Goal: Information Seeking & Learning: Learn about a topic

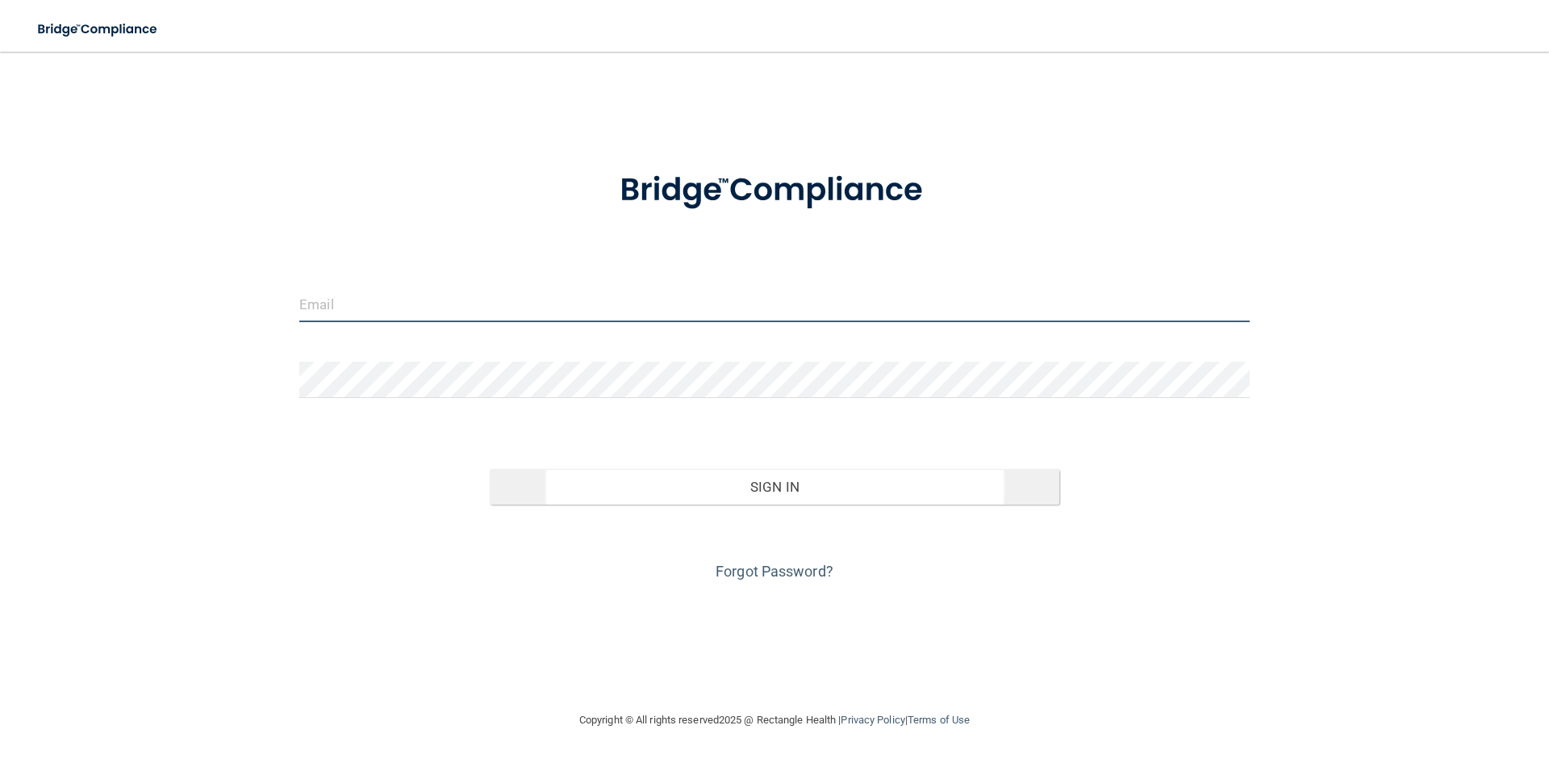
type input "[EMAIL_ADDRESS][DOMAIN_NAME]"
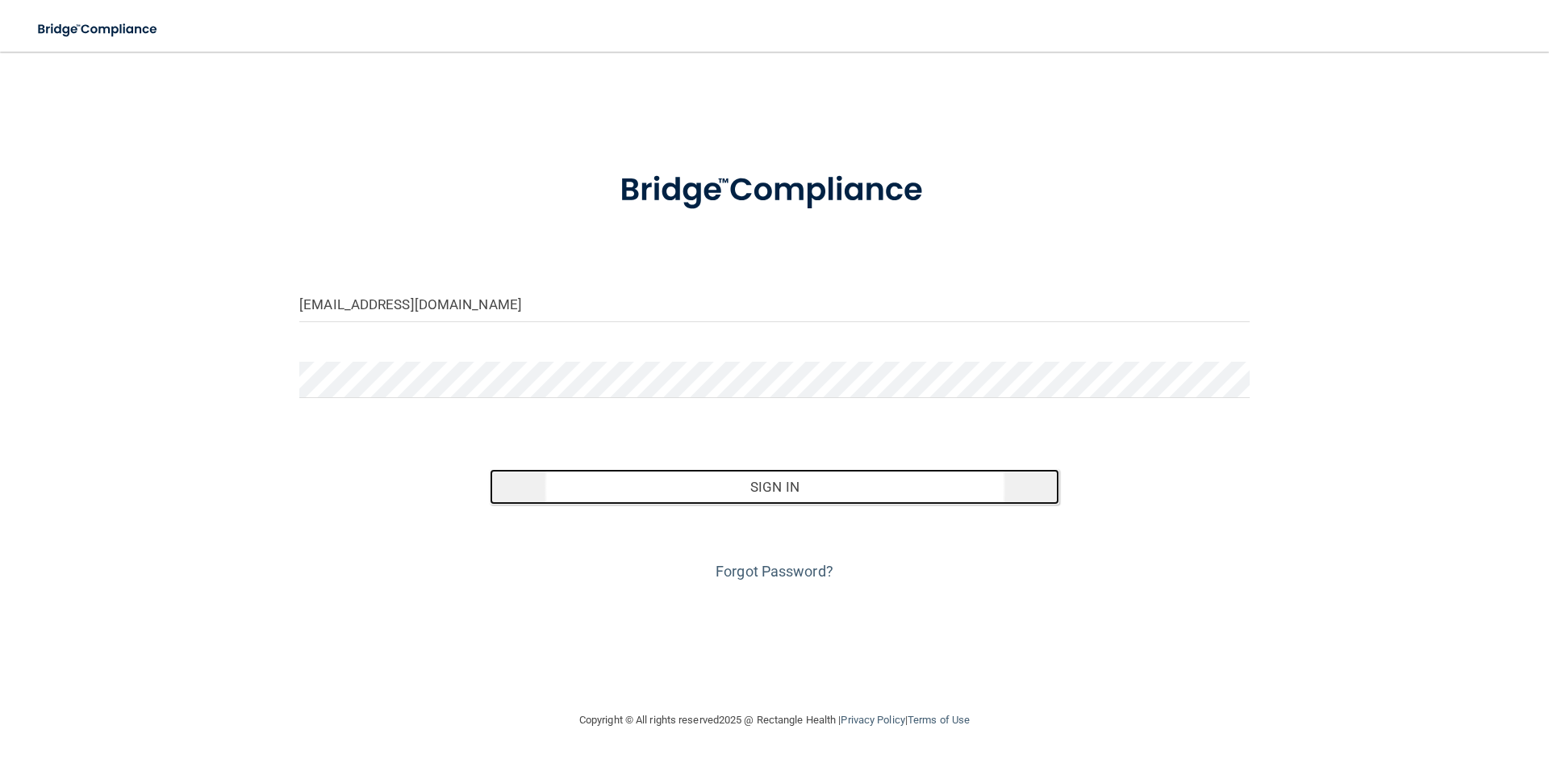
click at [757, 483] on button "Sign In" at bounding box center [775, 487] width 571 height 36
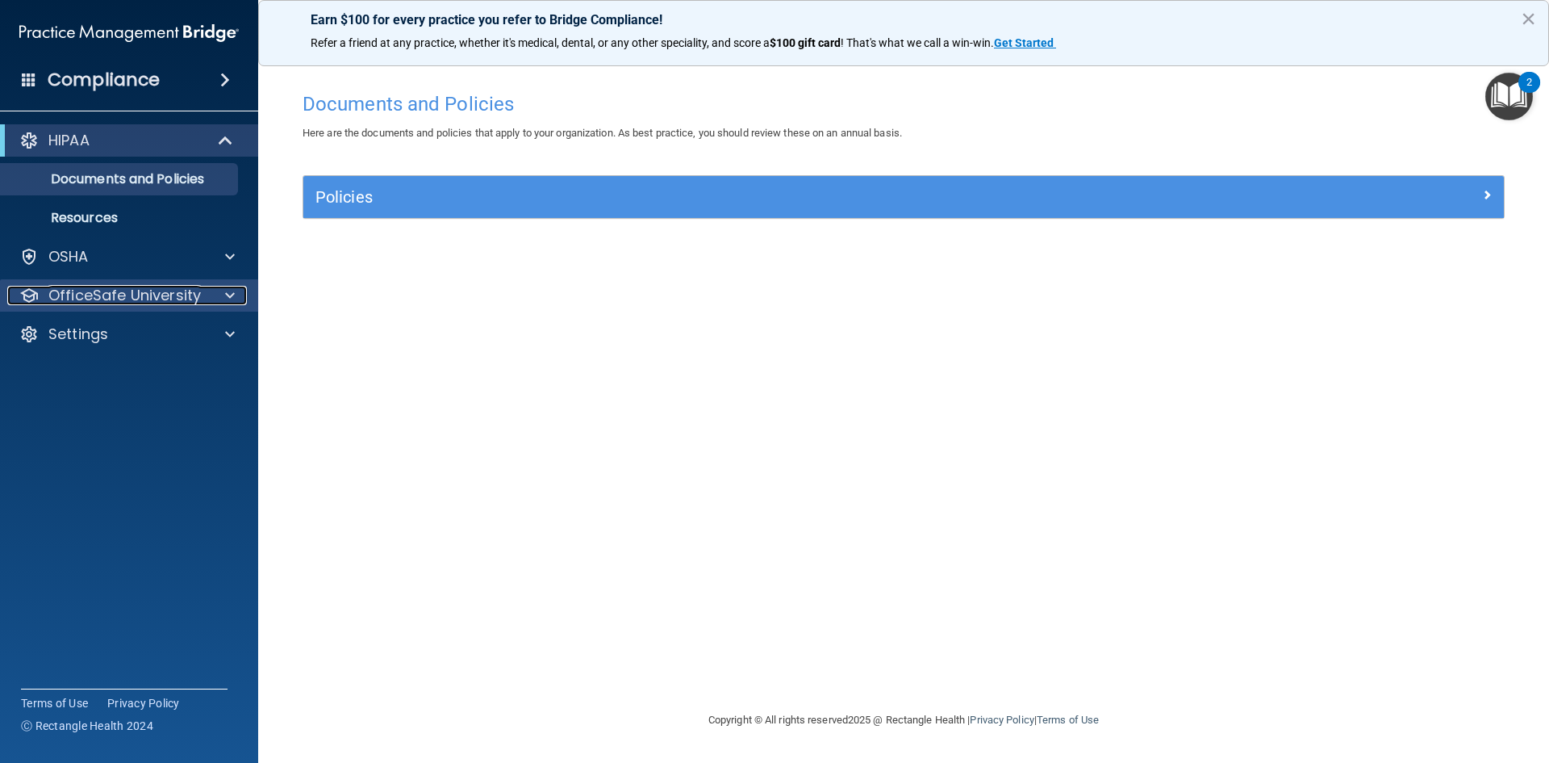
click at [237, 299] on div at bounding box center [227, 295] width 40 height 19
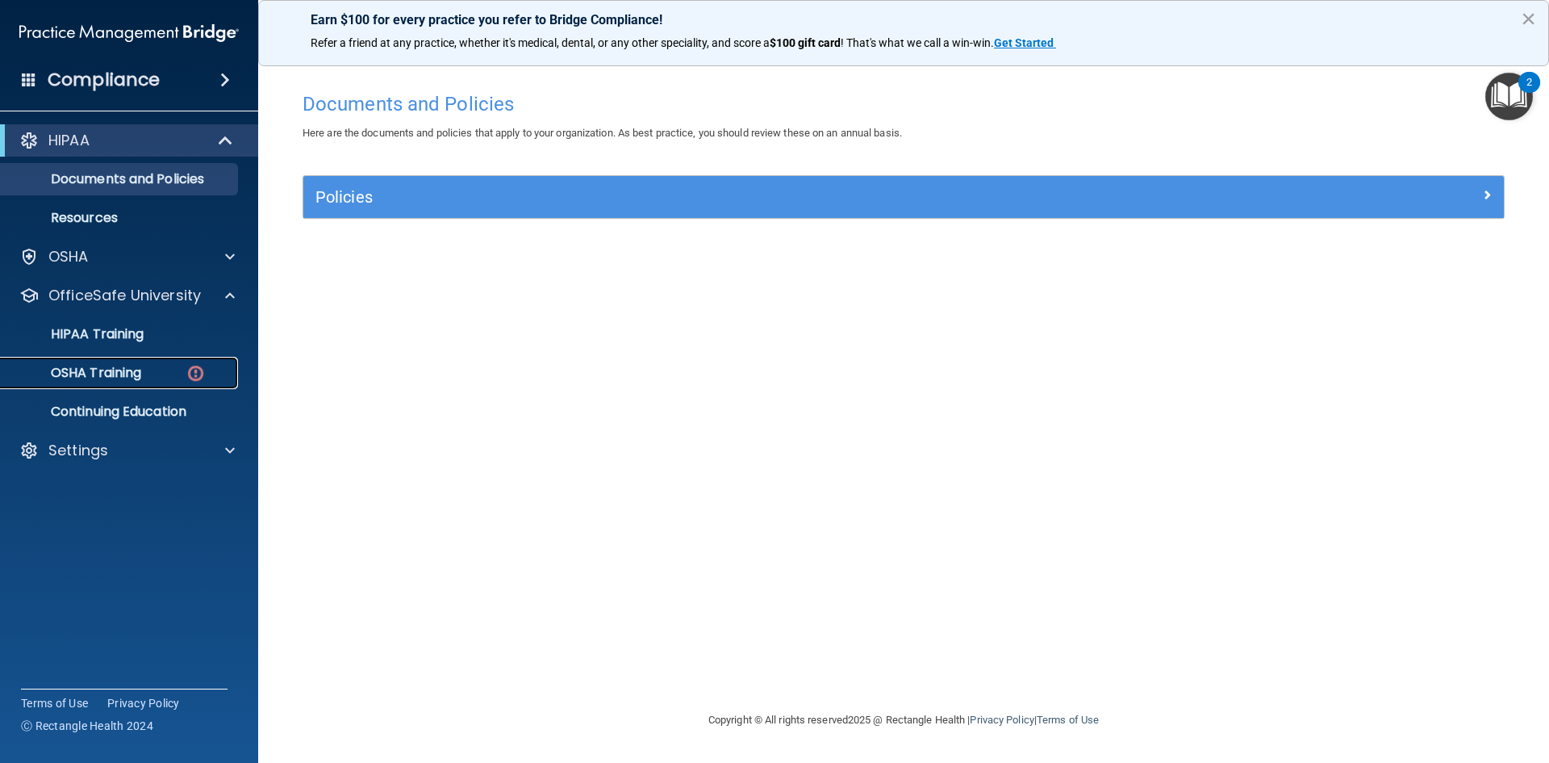
click at [199, 371] on img at bounding box center [196, 373] width 20 height 20
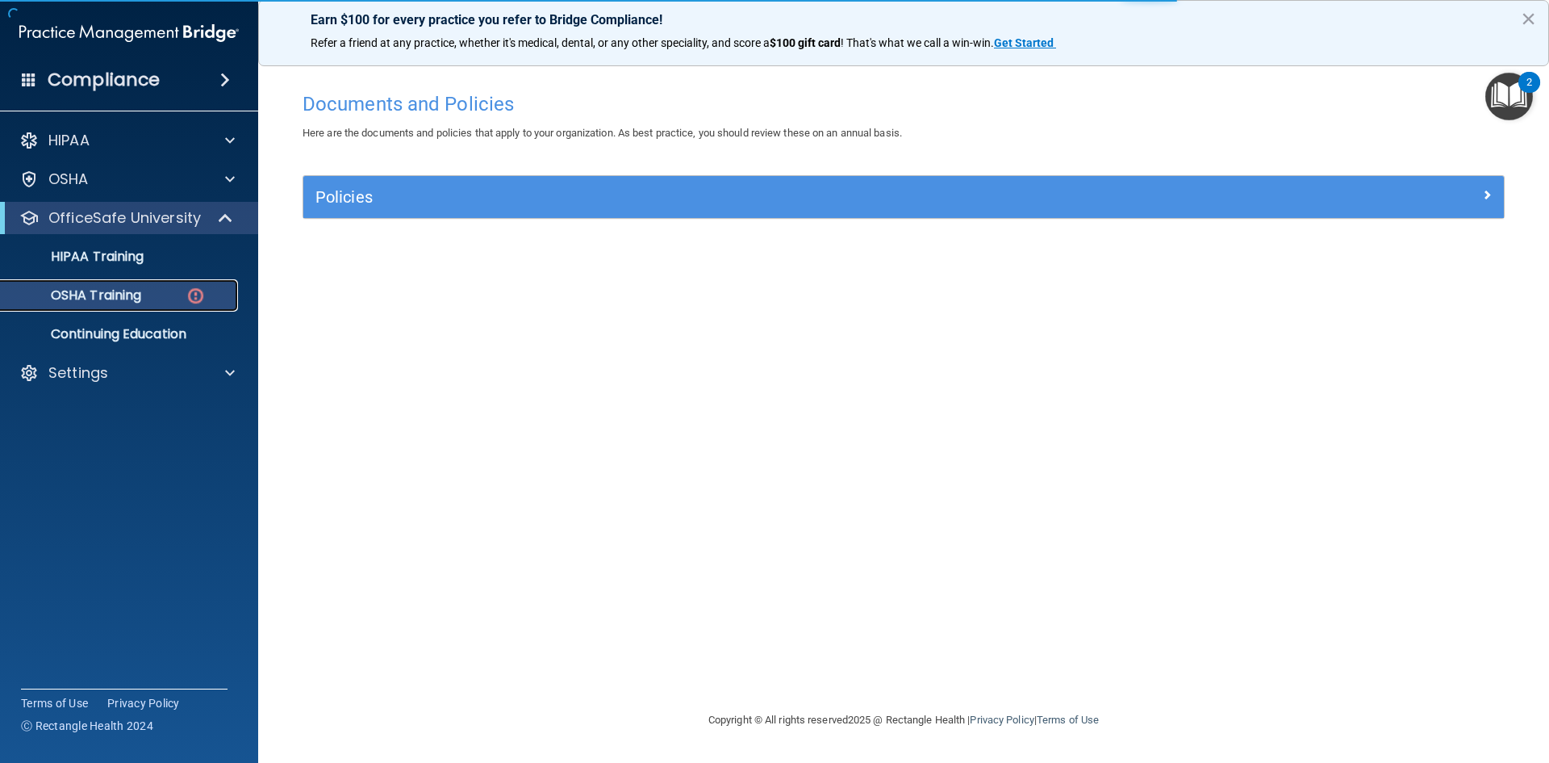
click at [189, 295] on img at bounding box center [196, 296] width 20 height 20
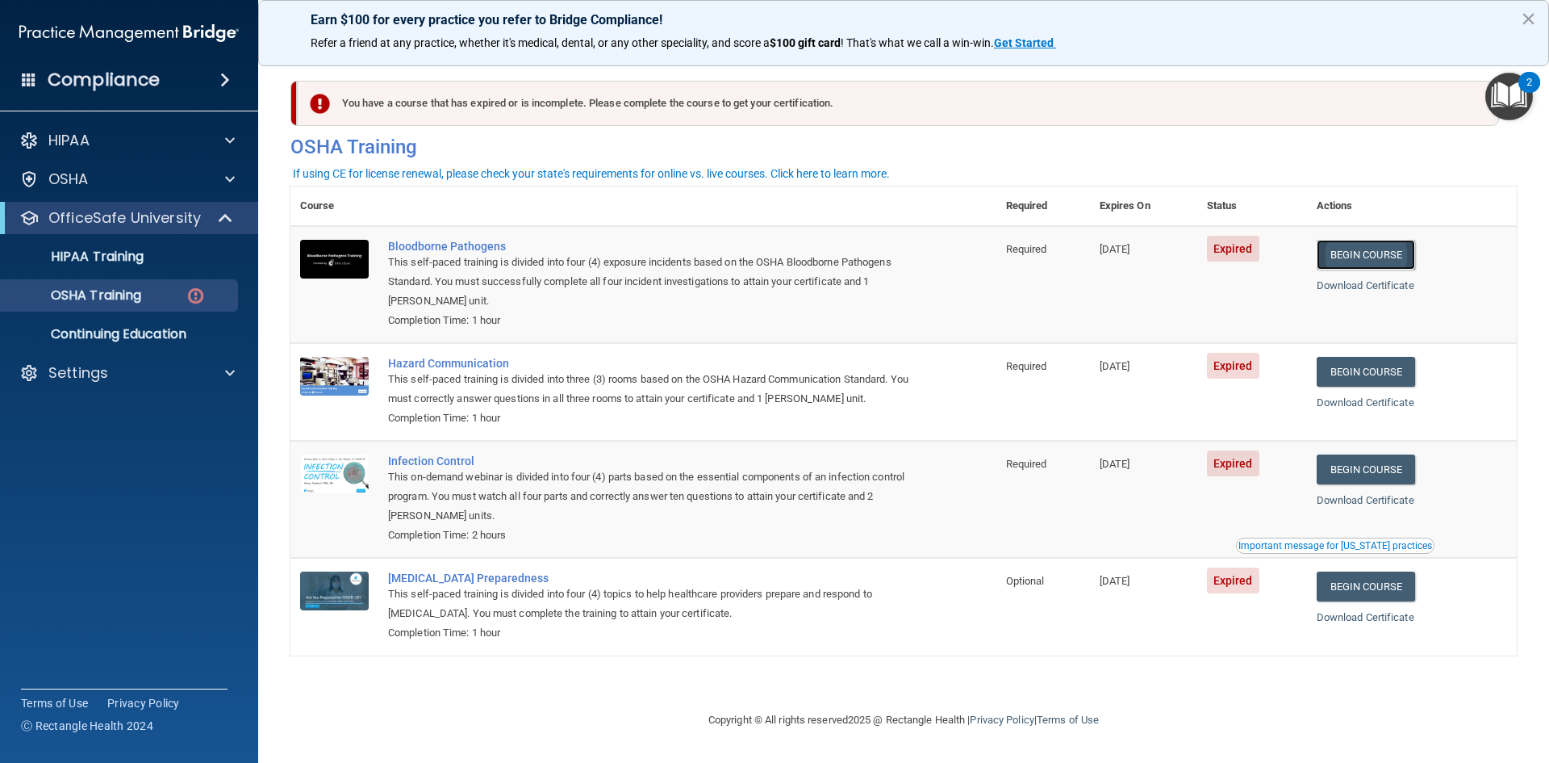
click at [1392, 253] on link "Begin Course" at bounding box center [1366, 255] width 98 height 30
click at [1362, 367] on link "Begin Course" at bounding box center [1366, 372] width 98 height 30
click at [1356, 470] on link "Begin Course" at bounding box center [1366, 469] width 98 height 30
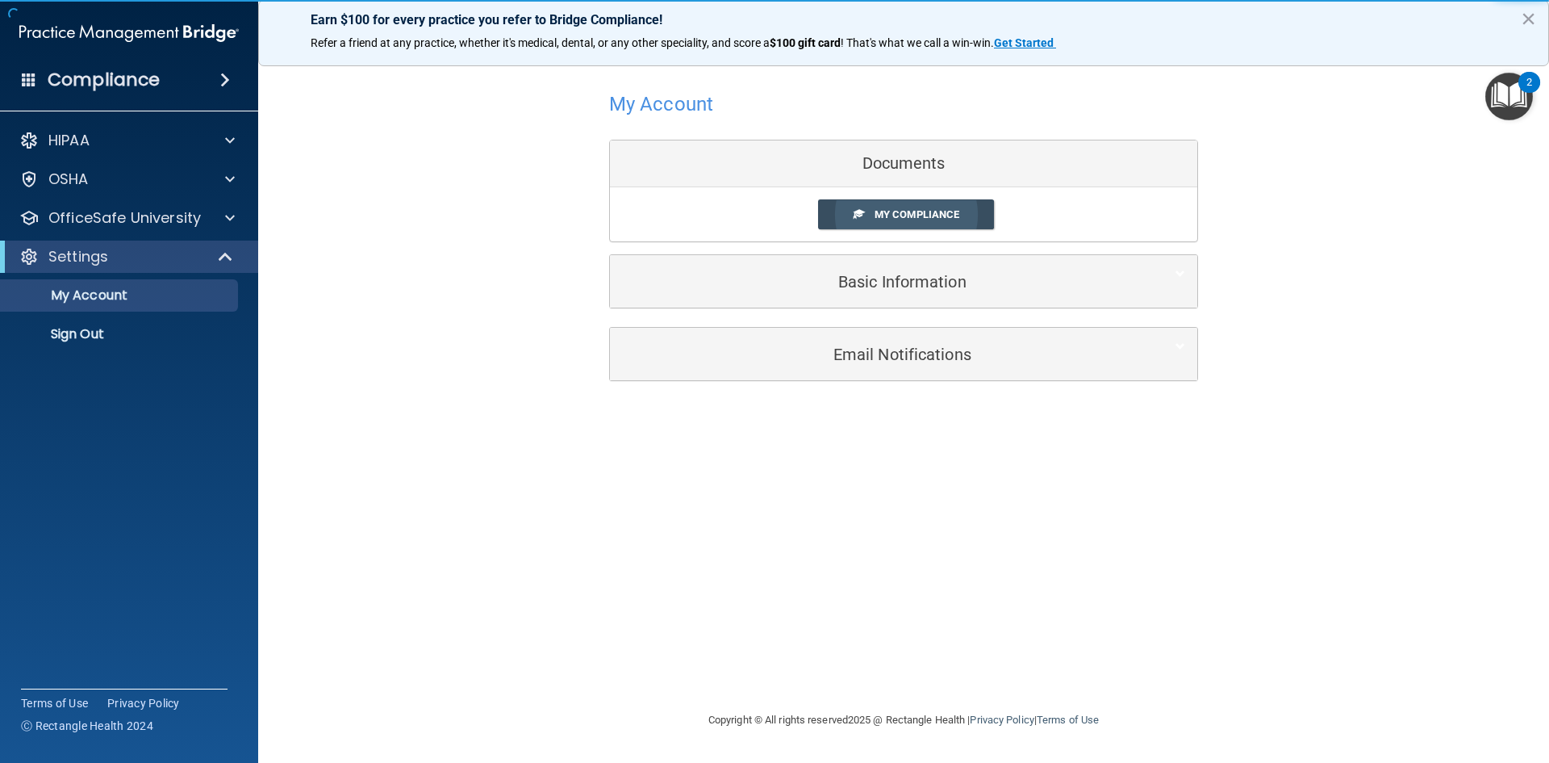
click at [904, 215] on span "My Compliance" at bounding box center [917, 214] width 85 height 12
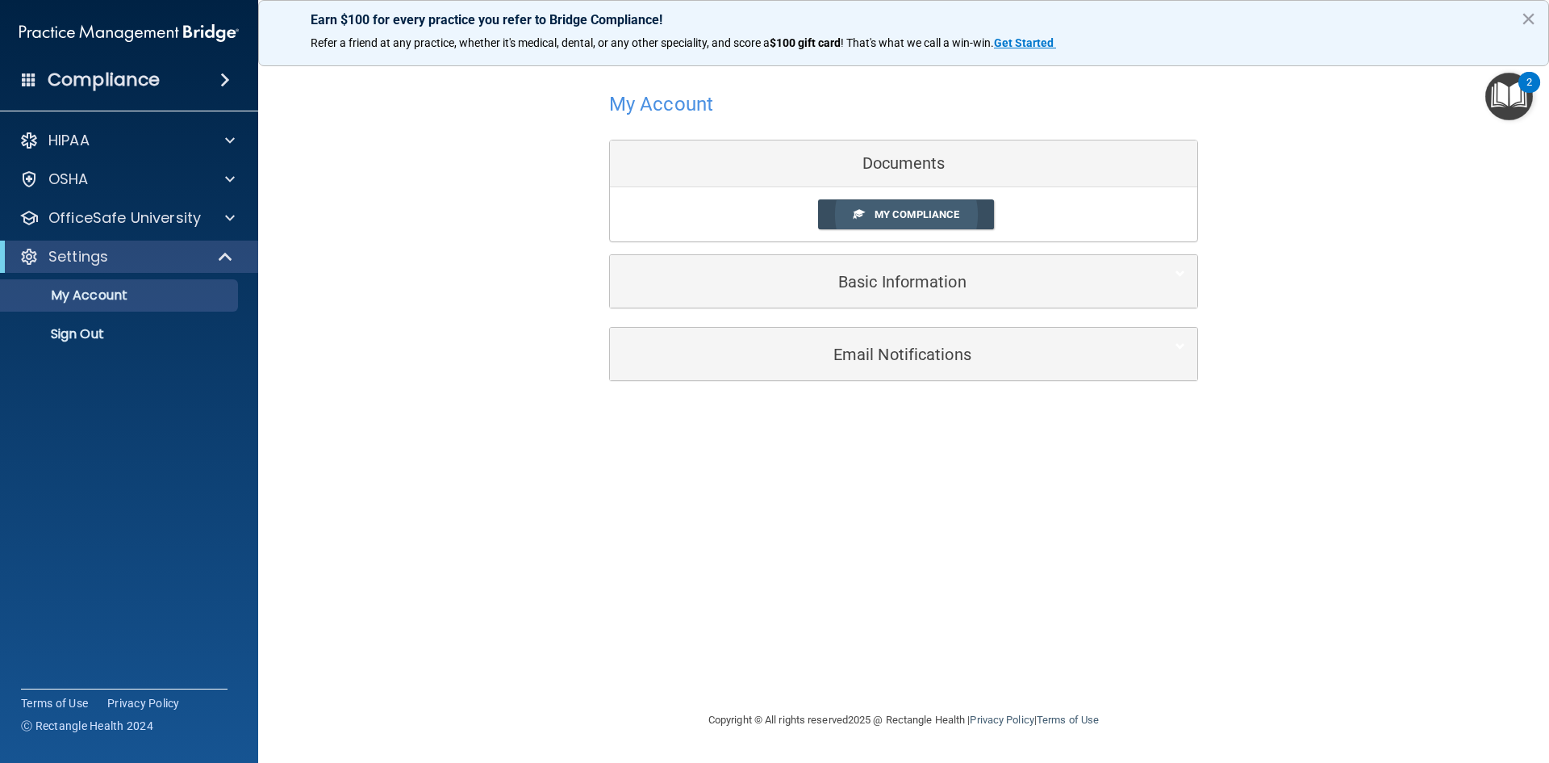
click at [904, 215] on span "My Compliance" at bounding box center [917, 214] width 85 height 12
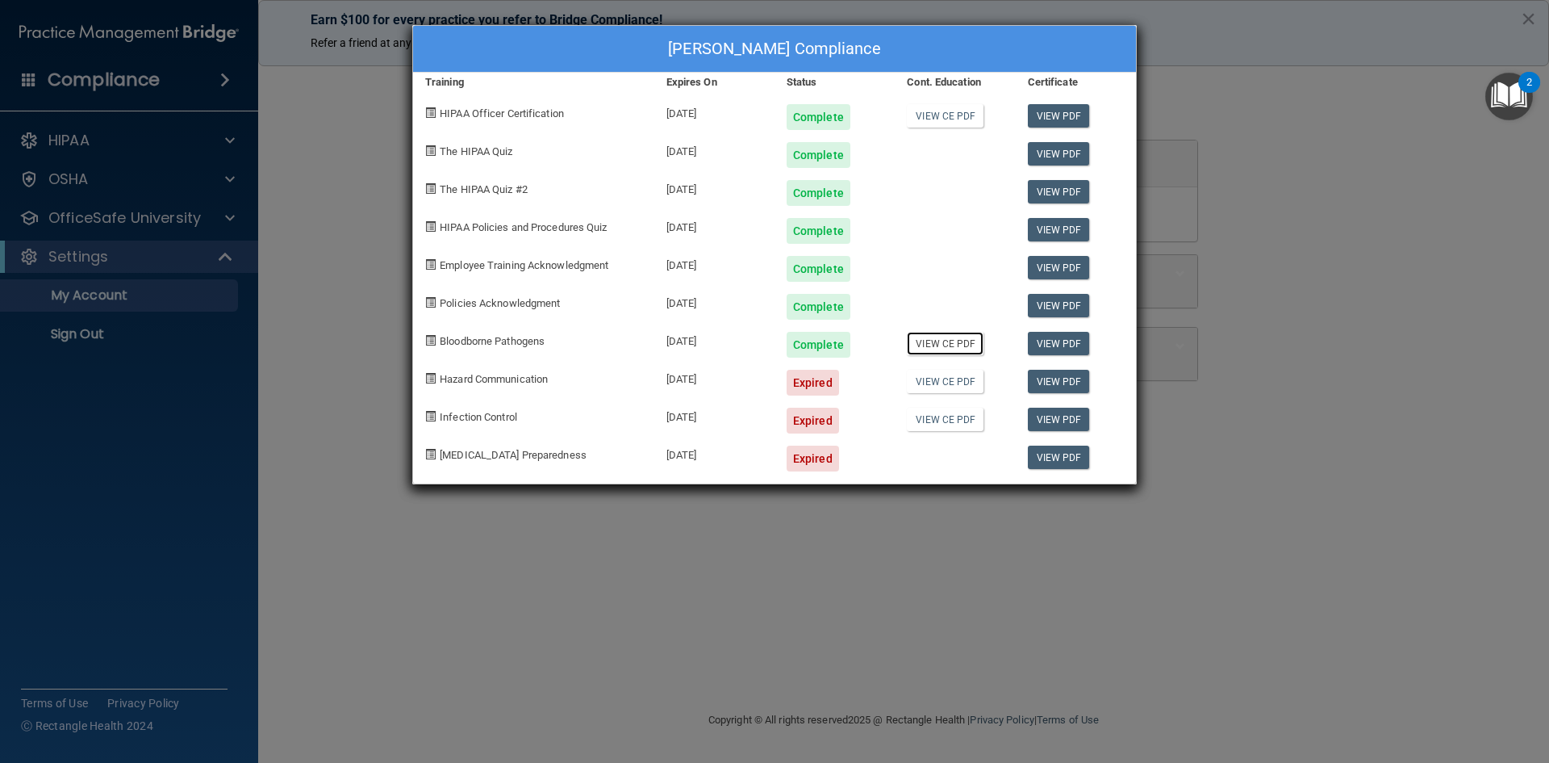
click at [962, 346] on link "View CE PDF" at bounding box center [945, 343] width 77 height 23
click at [932, 383] on link "View CE PDF" at bounding box center [945, 381] width 77 height 23
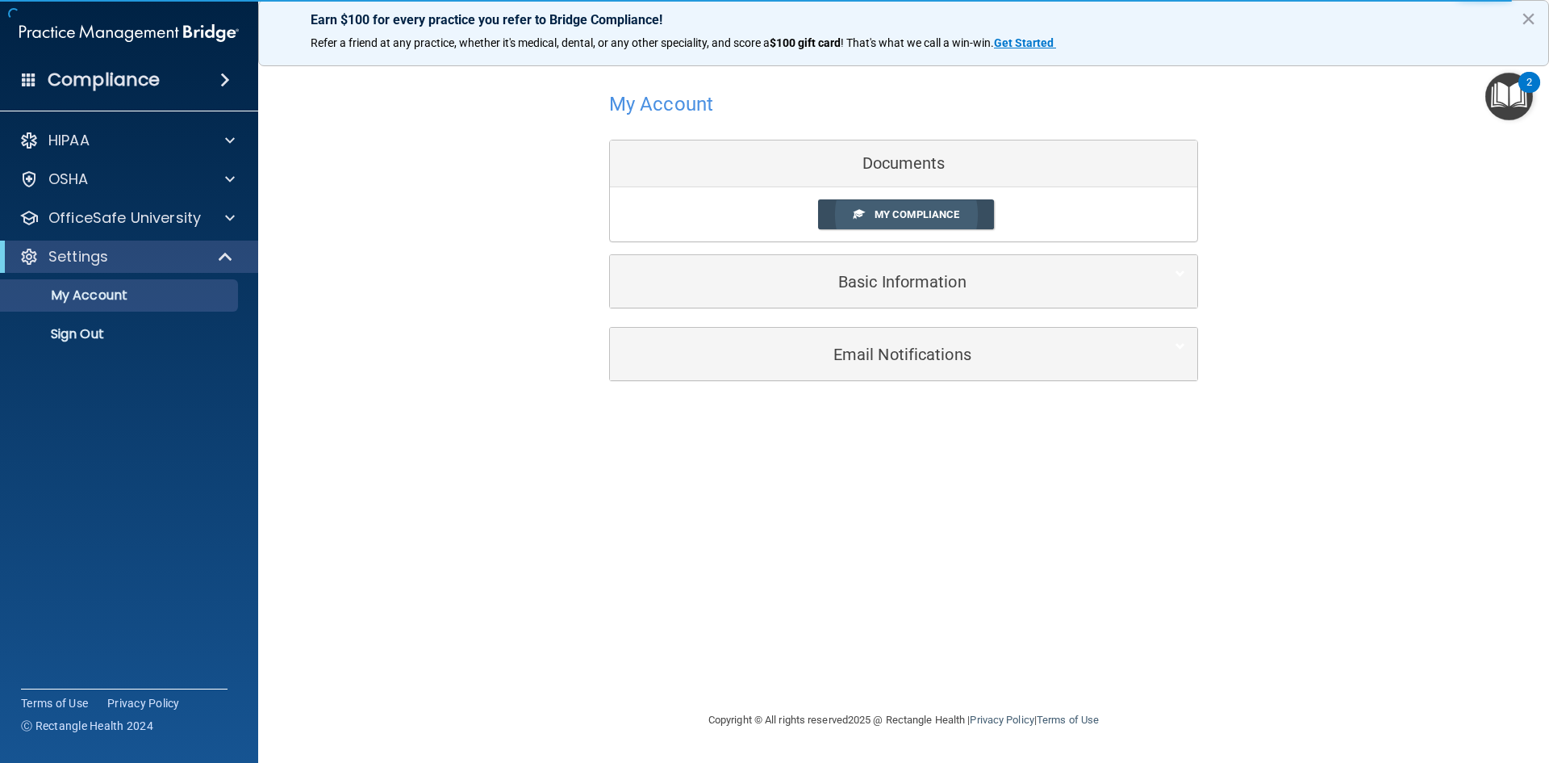
click at [891, 217] on span "My Compliance" at bounding box center [917, 214] width 85 height 12
click at [867, 210] on link "My Compliance" at bounding box center [906, 214] width 177 height 30
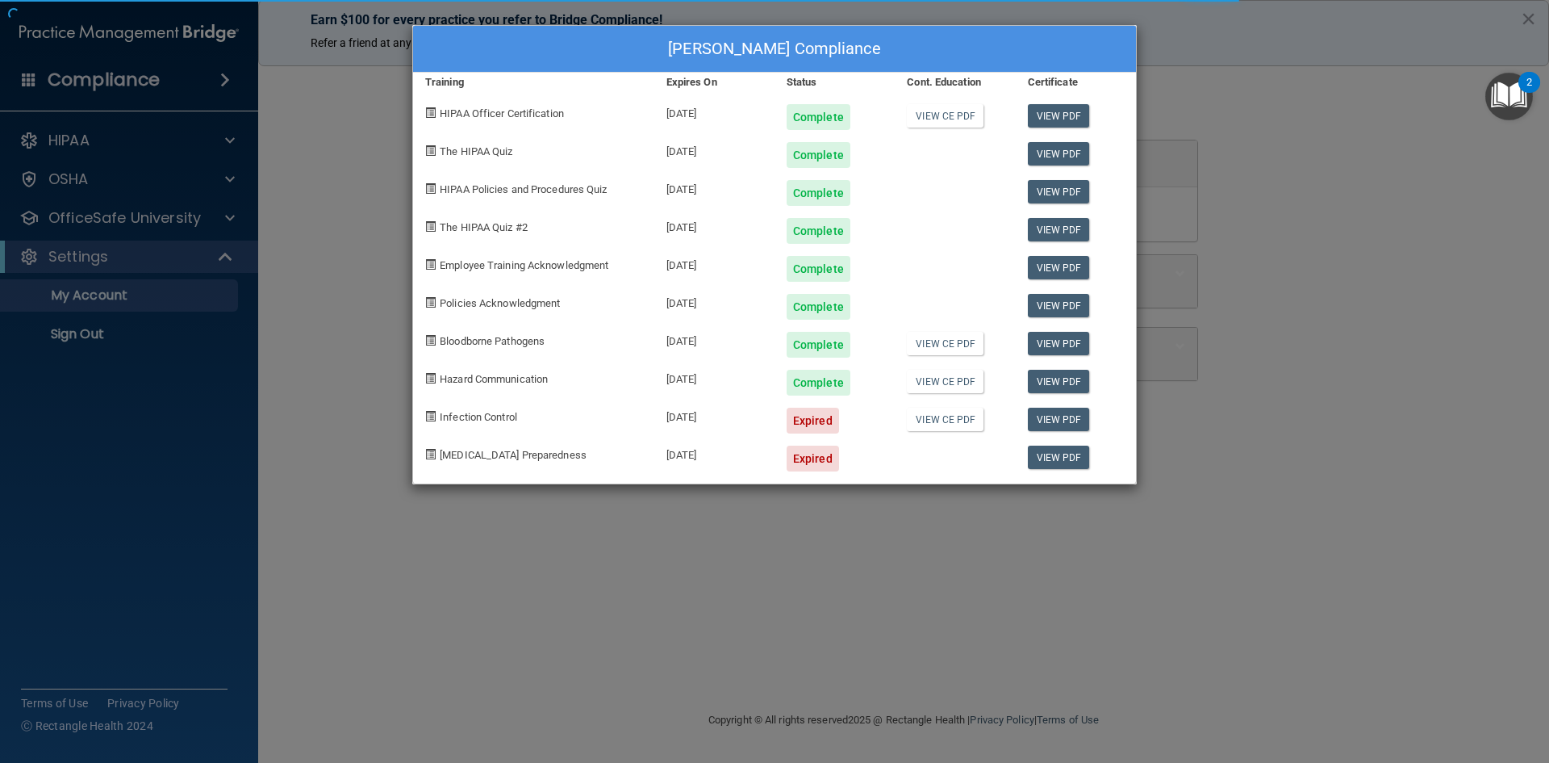
click at [867, 210] on body "Compliance HIPAA Documents and Policies Report an Incident Business Associates …" at bounding box center [774, 381] width 1549 height 763
